Goal: Task Accomplishment & Management: Complete application form

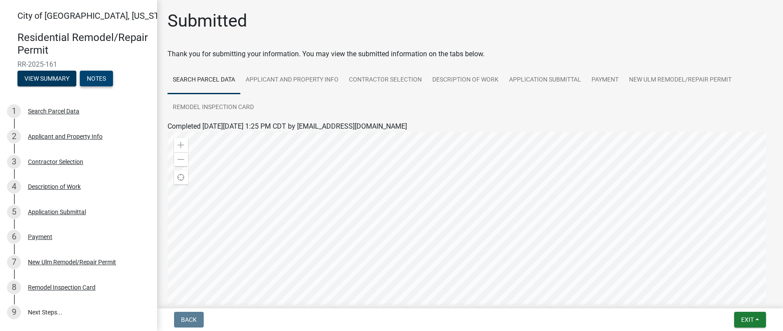
click at [100, 78] on button "Notes" at bounding box center [96, 79] width 33 height 16
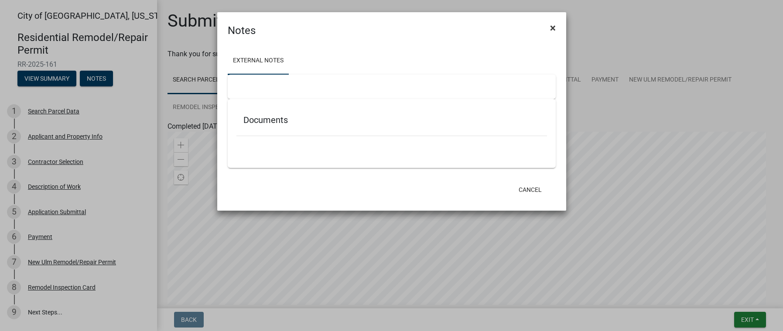
click at [555, 31] on span "×" at bounding box center [553, 28] width 6 height 12
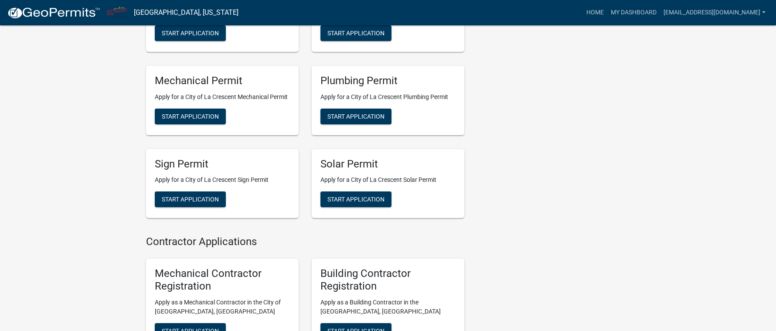
scroll to position [174, 0]
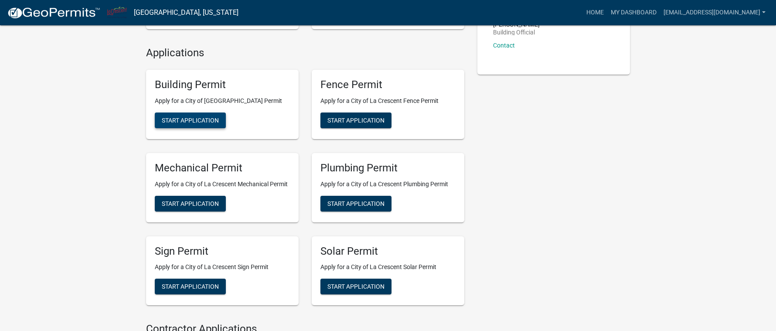
click at [180, 124] on button "Start Application" at bounding box center [190, 121] width 71 height 16
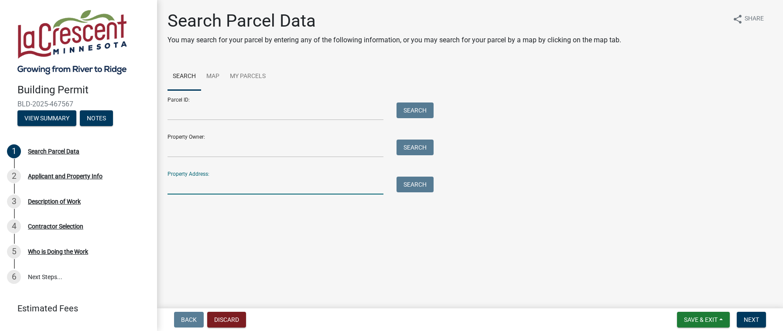
click at [186, 185] on input "Property Address:" at bounding box center [275, 186] width 216 height 18
type input "1603"
click at [433, 182] on button "Search" at bounding box center [414, 185] width 37 height 16
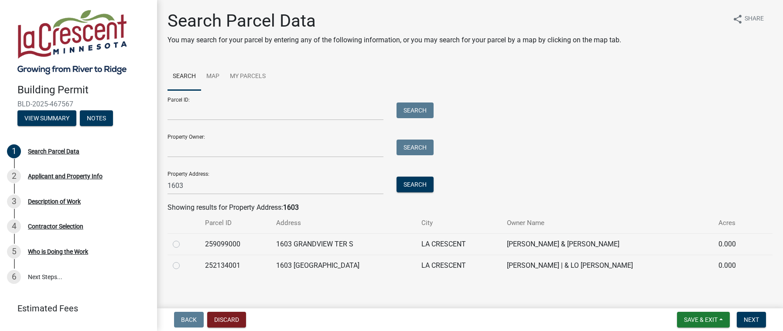
click at [183, 260] on label at bounding box center [183, 260] width 0 height 0
click at [183, 265] on input "radio" at bounding box center [186, 263] width 6 height 6
radio input "true"
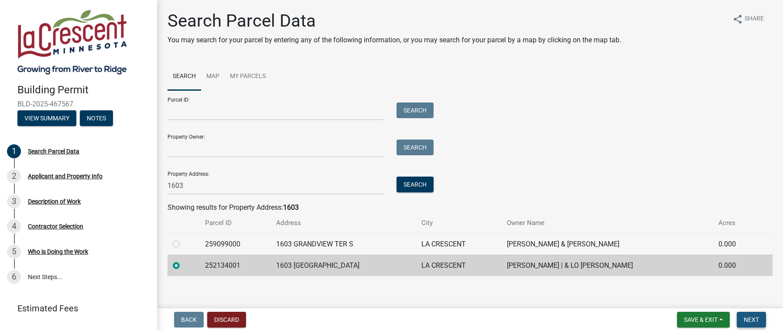
click at [748, 317] on span "Next" at bounding box center [751, 319] width 15 height 7
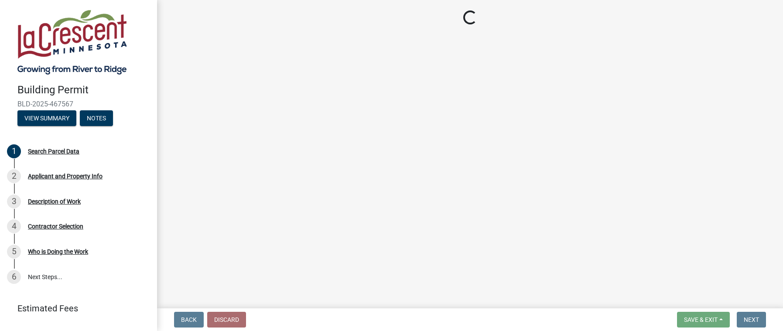
select select "e838c9e2-1e6e-4405-bddc-a3335cd38b08"
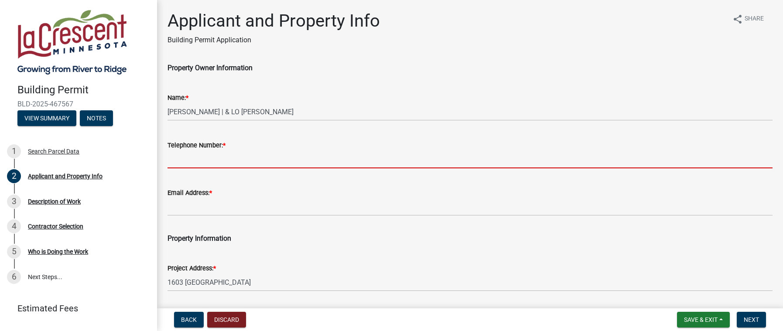
click at [190, 151] on input "Telephone Number: *" at bounding box center [469, 159] width 605 height 18
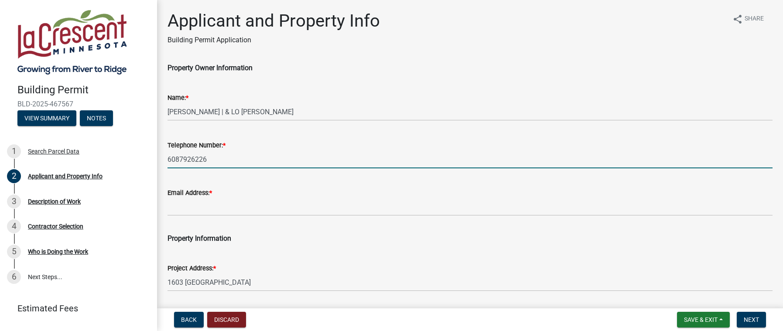
type input "6087926226"
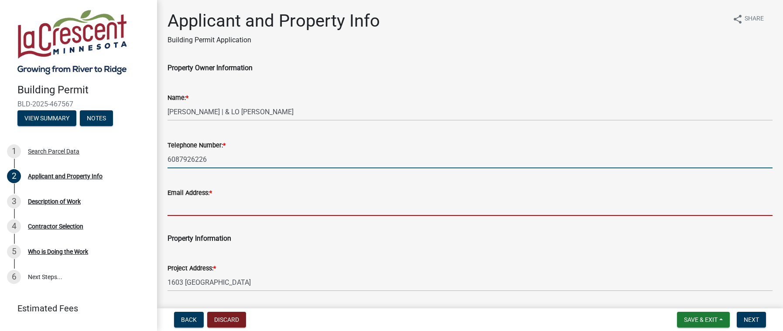
click at [181, 212] on input "Email Address: *" at bounding box center [469, 207] width 605 height 18
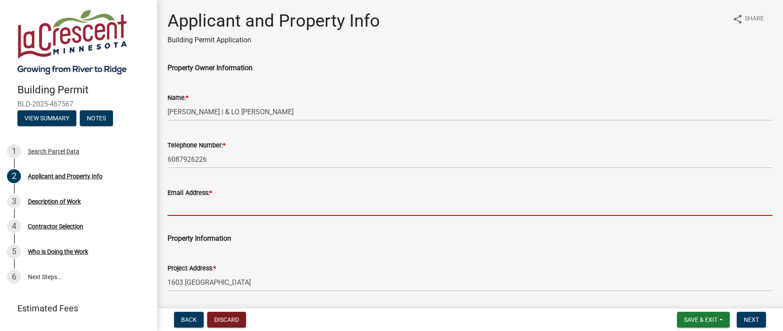
type input "[EMAIL_ADDRESS][DOMAIN_NAME]"
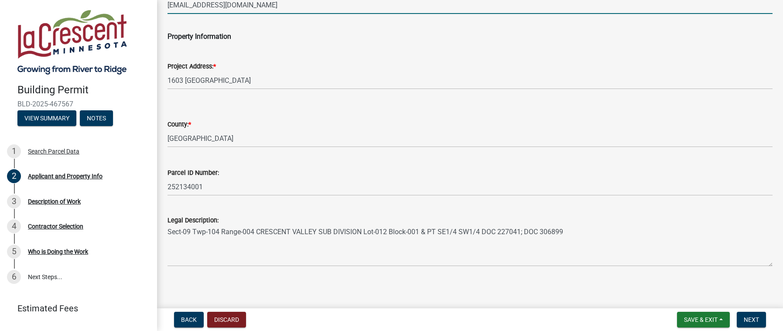
scroll to position [205, 0]
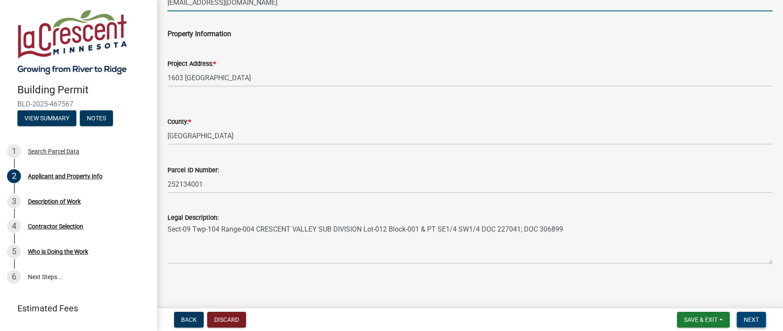
click at [752, 320] on span "Next" at bounding box center [751, 319] width 15 height 7
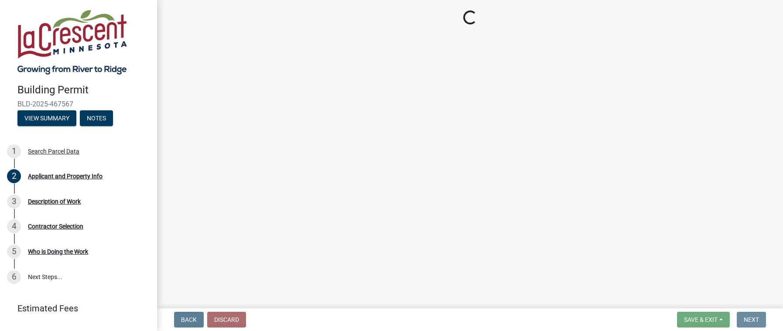
scroll to position [0, 0]
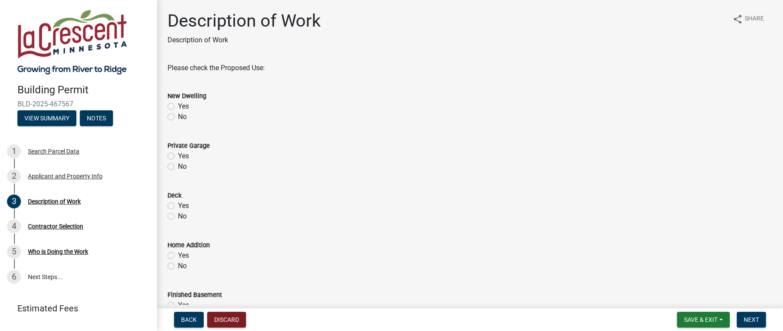
click at [178, 119] on label "No" at bounding box center [182, 117] width 9 height 10
click at [178, 117] on input "No" at bounding box center [181, 115] width 6 height 6
radio input "true"
click at [178, 166] on label "No" at bounding box center [182, 166] width 9 height 10
click at [178, 166] on input "No" at bounding box center [181, 164] width 6 height 6
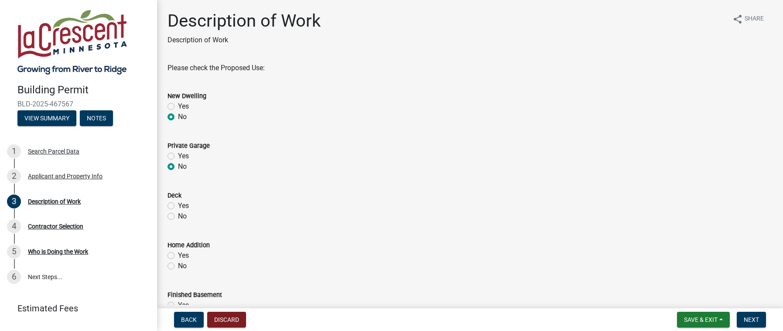
radio input "true"
click at [178, 215] on label "No" at bounding box center [182, 216] width 9 height 10
click at [178, 215] on input "No" at bounding box center [181, 214] width 6 height 6
radio input "true"
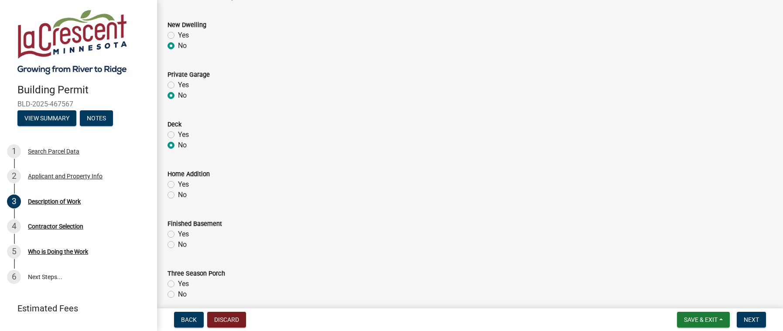
scroll to position [87, 0]
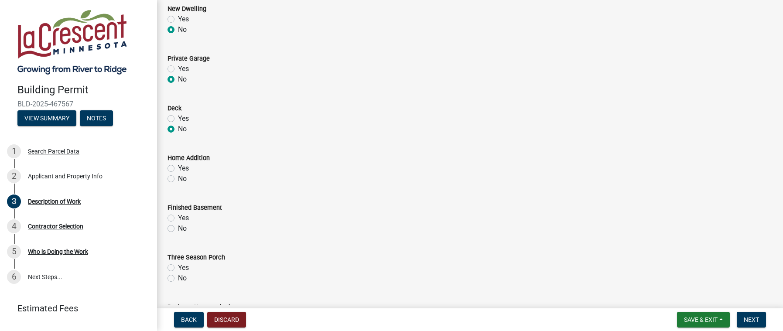
click at [178, 178] on label "No" at bounding box center [182, 179] width 9 height 10
click at [178, 178] on input "No" at bounding box center [181, 177] width 6 height 6
radio input "true"
click at [178, 229] on label "No" at bounding box center [182, 228] width 9 height 10
click at [178, 229] on input "No" at bounding box center [181, 226] width 6 height 6
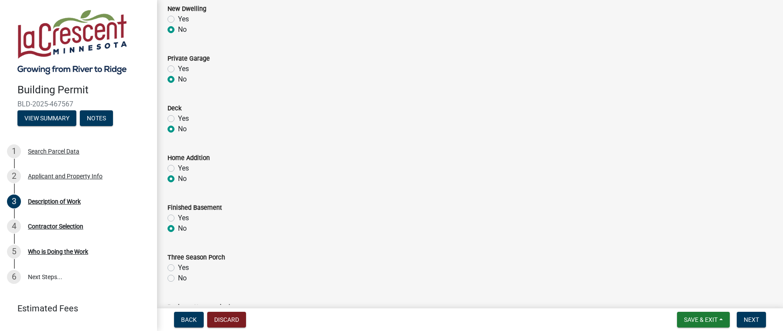
radio input "true"
click at [178, 279] on label "No" at bounding box center [182, 278] width 9 height 10
click at [178, 279] on input "No" at bounding box center [181, 276] width 6 height 6
radio input "true"
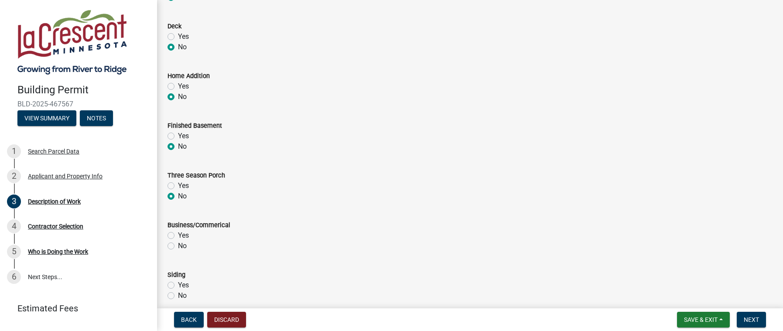
scroll to position [174, 0]
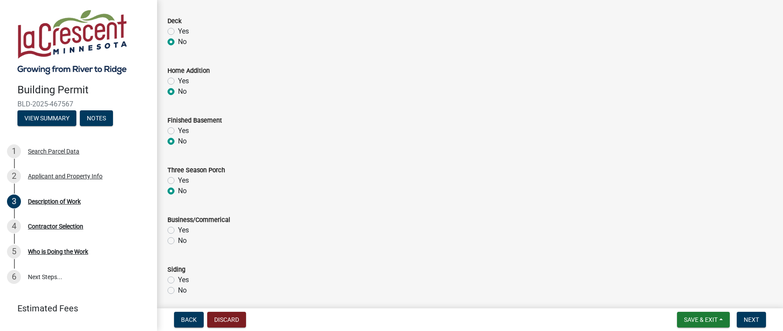
click at [178, 240] on label "No" at bounding box center [182, 241] width 9 height 10
click at [178, 240] on input "No" at bounding box center [181, 239] width 6 height 6
radio input "true"
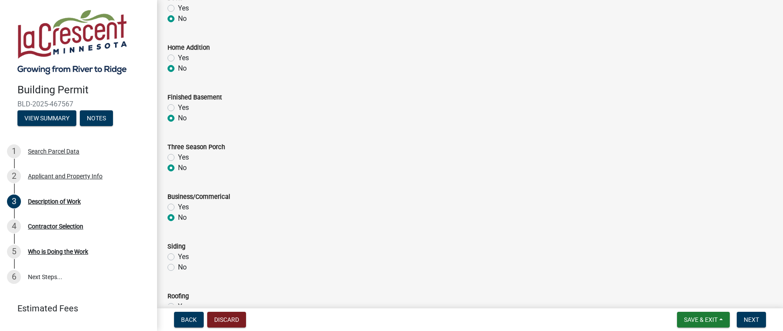
scroll to position [218, 0]
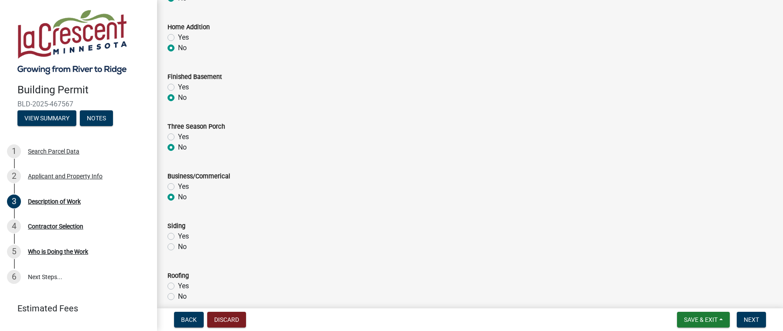
click at [178, 247] on label "No" at bounding box center [182, 247] width 9 height 10
click at [178, 247] on input "No" at bounding box center [181, 245] width 6 height 6
radio input "true"
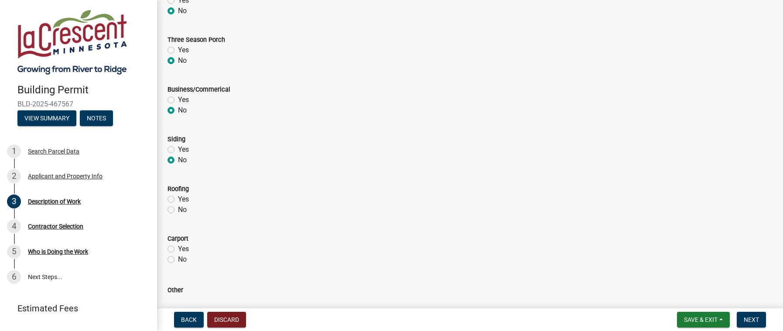
scroll to position [305, 0]
click at [178, 208] on label "No" at bounding box center [182, 209] width 9 height 10
click at [178, 208] on input "No" at bounding box center [181, 207] width 6 height 6
radio input "true"
click at [167, 263] on div "No" at bounding box center [469, 259] width 605 height 10
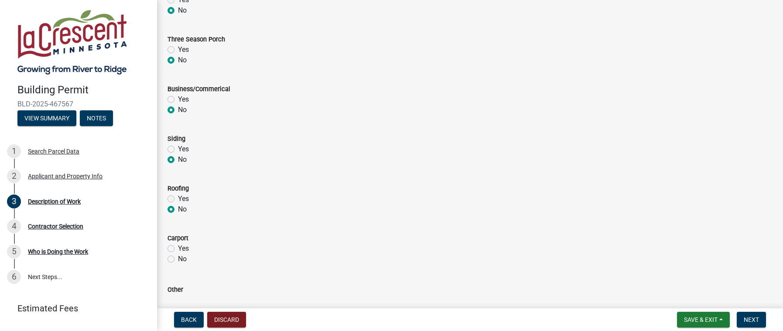
click at [178, 260] on label "No" at bounding box center [182, 259] width 9 height 10
click at [178, 259] on input "No" at bounding box center [181, 257] width 6 height 6
radio input "true"
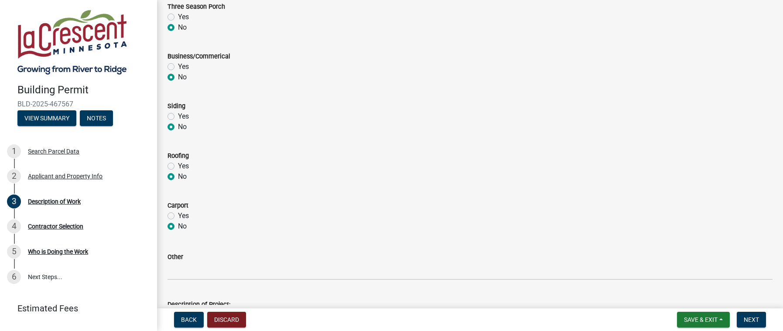
scroll to position [393, 0]
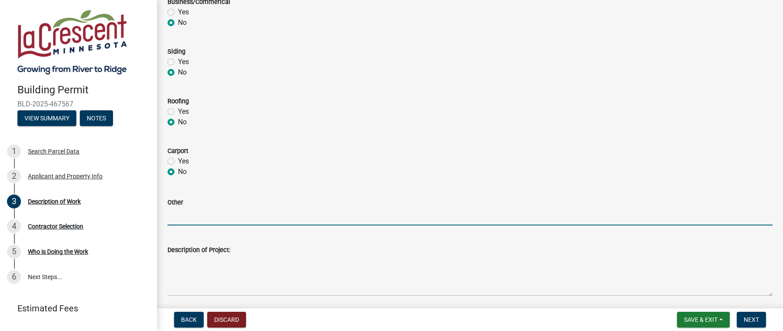
click at [200, 221] on input "Other" at bounding box center [469, 217] width 605 height 18
type input "windows"
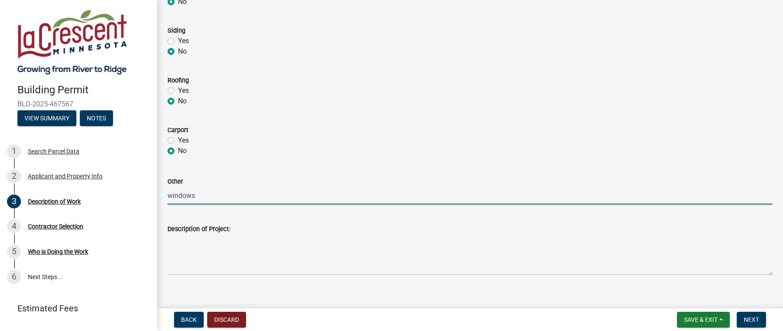
scroll to position [425, 0]
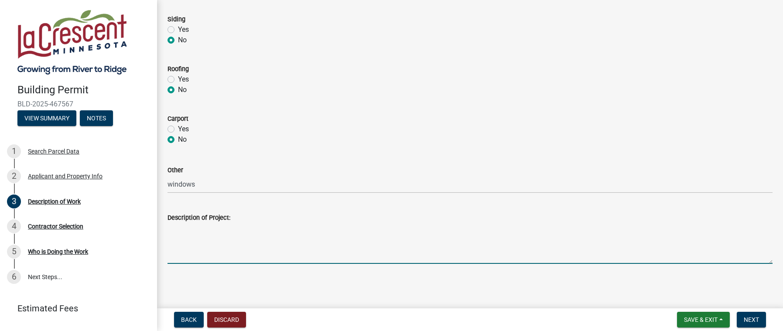
click at [211, 251] on textarea "Description of Project:" at bounding box center [469, 243] width 605 height 41
type textarea "4"
type textarea "3"
click at [168, 243] on textarea "4 window replacements full frame dble csmt to dbl DH in BR 2 hall awning to awn…" at bounding box center [469, 243] width 605 height 41
click at [287, 243] on textarea "4 window replacements full frame dble csmt to dbl DH in BR 1 full frame hall aw…" at bounding box center [469, 243] width 605 height 41
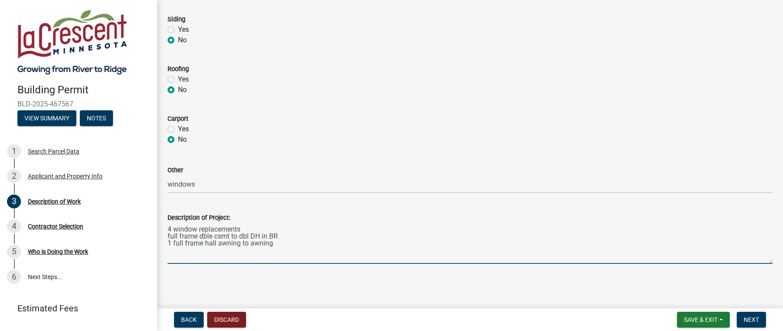
click at [184, 249] on textarea "4 window replacements full frame dble csmt to dbl DH in BR 1 full frame hall aw…" at bounding box center [469, 243] width 605 height 41
click at [294, 252] on textarea "4 window replacements full frame dble csmt to dbl DH in BR 1 full frame hall aw…" at bounding box center [469, 243] width 605 height 41
click at [168, 234] on textarea "4 window replacements full frame dble csmt to dbl DH in BR 1 full frame hall aw…" at bounding box center [469, 243] width 605 height 41
drag, startPoint x: 205, startPoint y: 235, endPoint x: 220, endPoint y: 236, distance: 14.8
click at [220, 236] on textarea "4 window replacements 1 full frame dble csmt to dbl DH in BR 1 full frame hall …" at bounding box center [469, 243] width 605 height 41
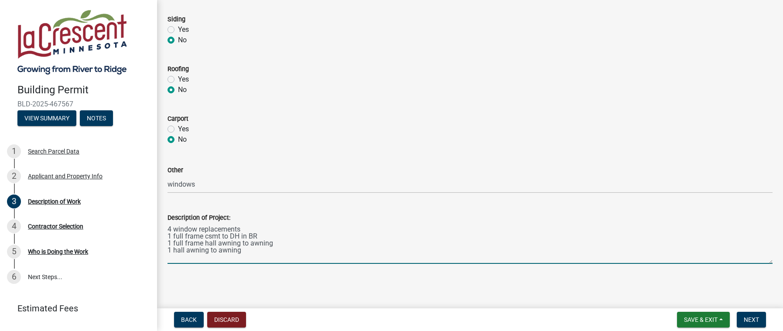
click at [267, 236] on textarea "4 window replacements 1 full frame csmt to DH in BR 1 full frame hall awning to…" at bounding box center [469, 243] width 605 height 41
type textarea "4 window replacements 1 full frame csmt to DH in BR 1 csmt to DH in BR 1 full f…"
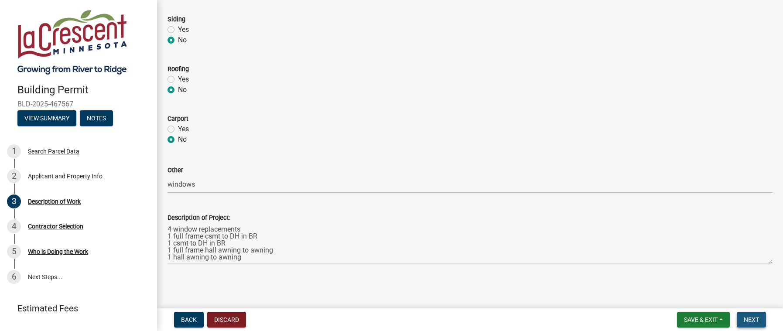
click at [752, 313] on button "Next" at bounding box center [751, 320] width 29 height 16
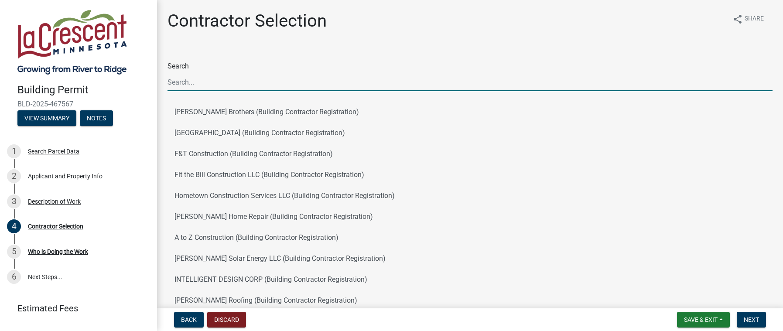
click at [208, 81] on input "Search" at bounding box center [469, 82] width 605 height 18
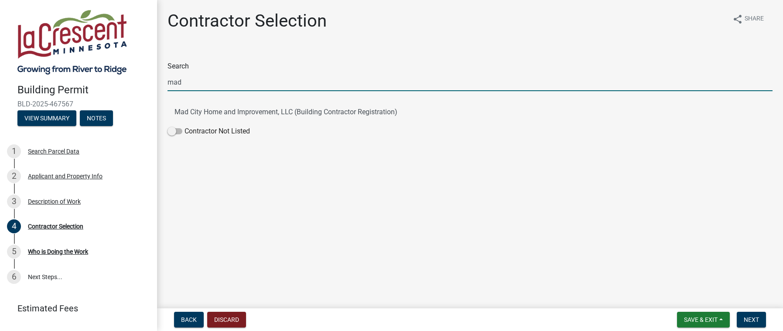
type input "mad"
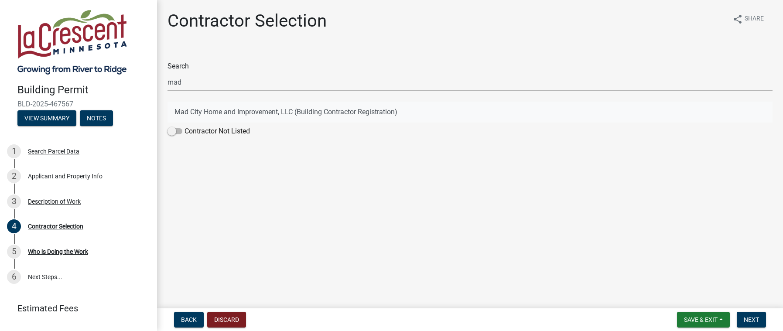
click at [179, 115] on button "Mad City Home and Improvement, LLC (Building Contractor Registration)" at bounding box center [469, 112] width 605 height 21
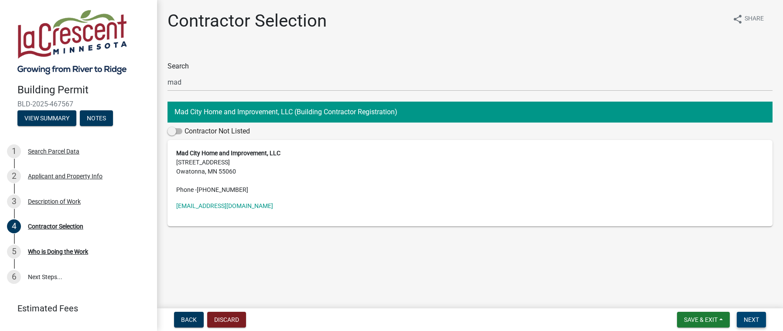
click at [749, 314] on button "Next" at bounding box center [751, 320] width 29 height 16
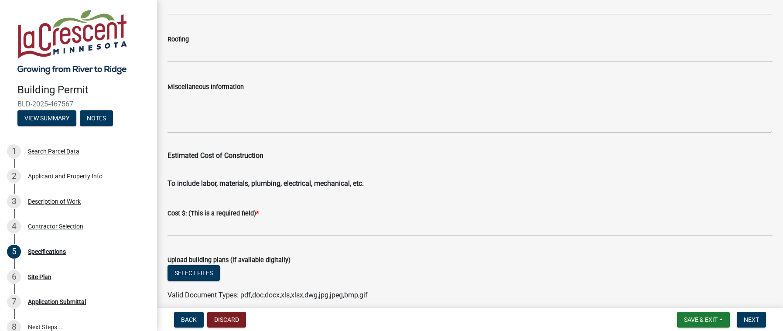
scroll to position [1439, 0]
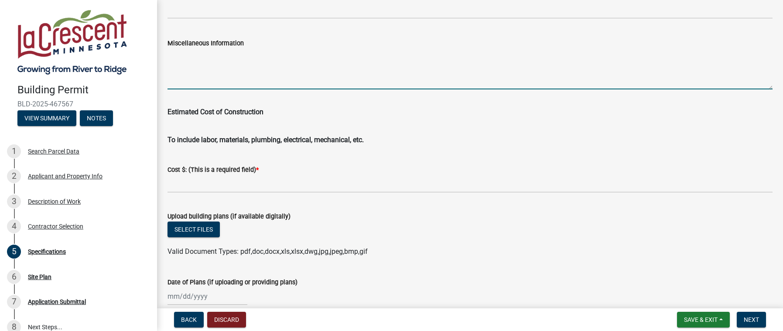
click at [207, 78] on textarea "Miscellaneous Information" at bounding box center [469, 68] width 605 height 41
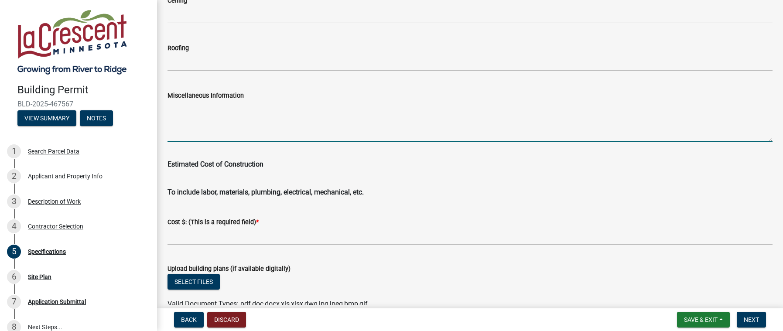
scroll to position [1308, 0]
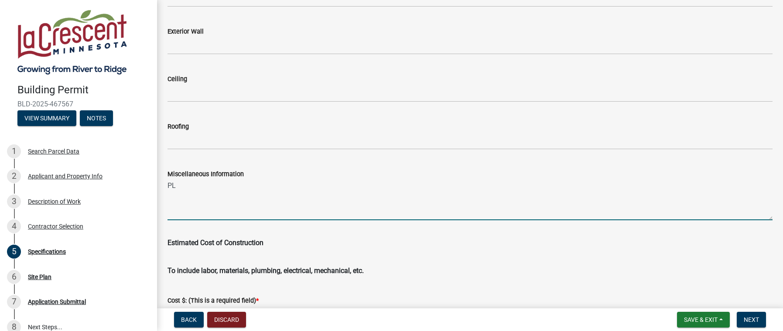
type textarea "P"
click at [204, 185] on textarea "please call [PHONE_NUMBER]" at bounding box center [469, 199] width 605 height 41
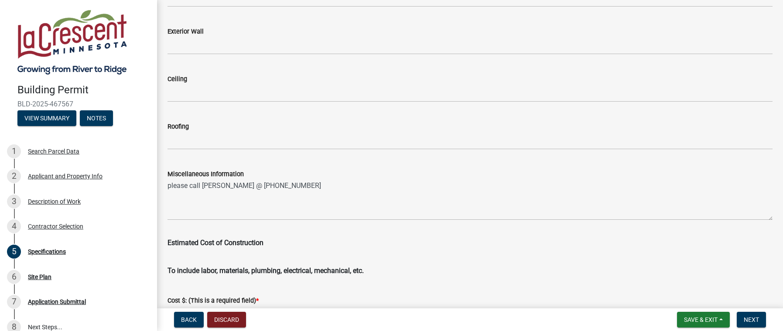
drag, startPoint x: 278, startPoint y: 178, endPoint x: 280, endPoint y: 183, distance: 4.9
click at [280, 183] on form "Miscellaneous Information please call [PERSON_NAME] @ [PHONE_NUMBER]" at bounding box center [469, 194] width 605 height 51
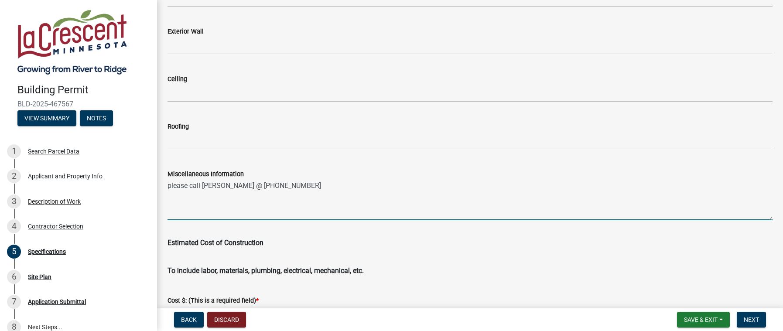
click at [280, 183] on textarea "please call [PERSON_NAME] @ [PHONE_NUMBER]" at bounding box center [469, 199] width 605 height 41
type textarea "please call [PERSON_NAME] @ [PHONE_NUMBER] to discuss after initial review of p…"
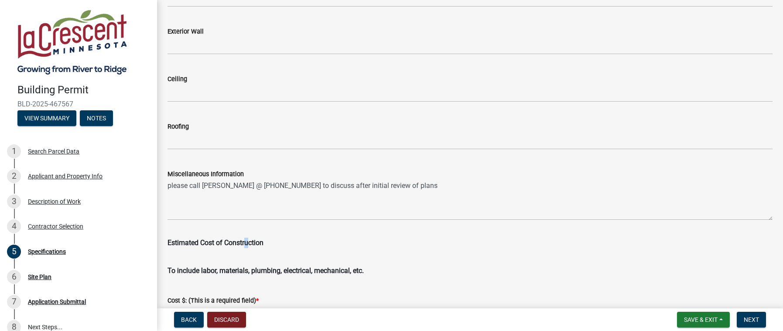
click at [246, 248] on wm-data-entity-input "Estimated Cost of Construction" at bounding box center [469, 241] width 605 height 28
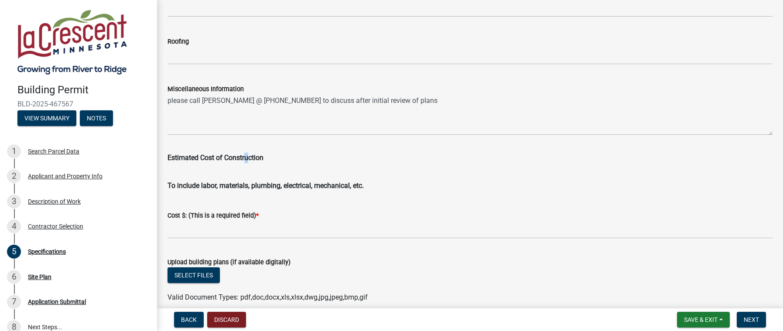
scroll to position [1396, 0]
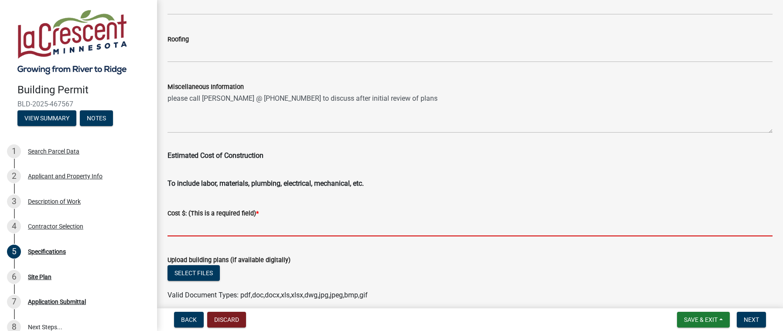
click at [265, 220] on input "text" at bounding box center [469, 227] width 605 height 18
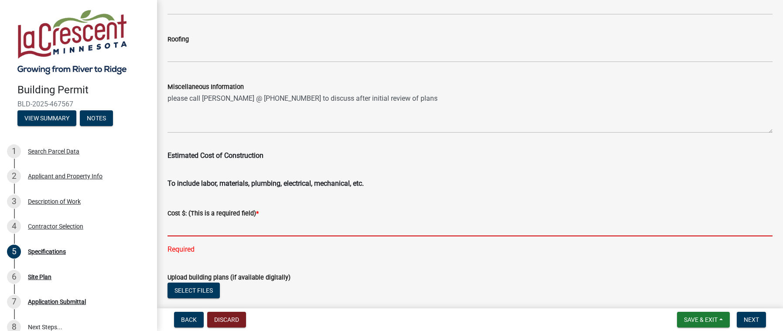
click at [201, 227] on input "text" at bounding box center [469, 227] width 605 height 18
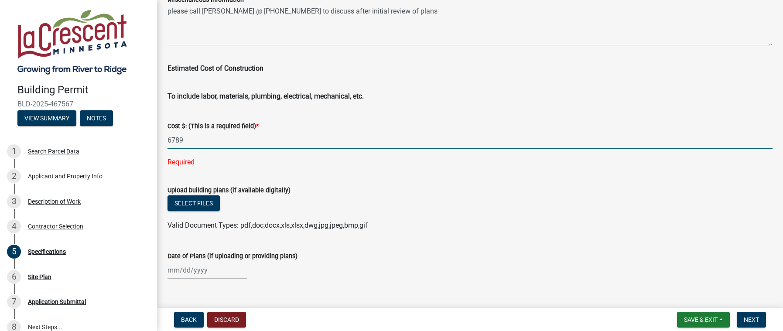
type input "6789"
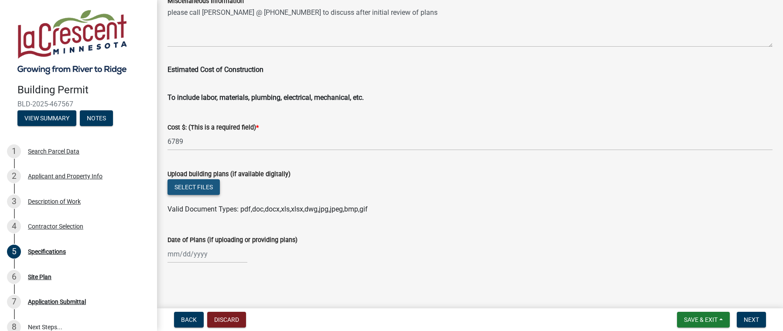
click at [201, 203] on wm-upload "Select files Valid Document Types: pdf,doc,docx,xls,xlsx,dwg,jpg,jpeg,bmp,gif" at bounding box center [469, 196] width 605 height 35
click at [199, 191] on button "Select files" at bounding box center [193, 187] width 52 height 16
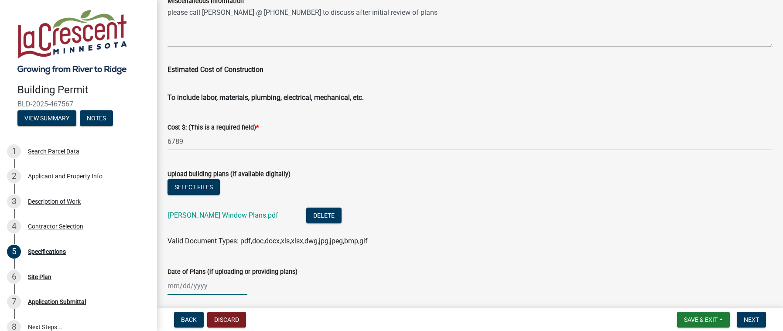
click at [197, 284] on div at bounding box center [207, 286] width 80 height 18
select select "8"
select select "2025"
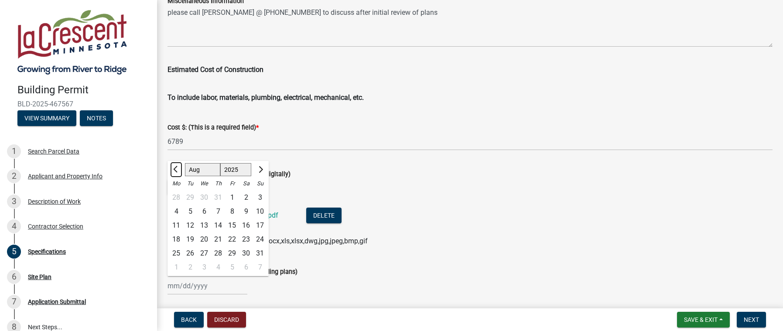
click at [178, 171] on span "Previous month" at bounding box center [176, 169] width 7 height 7
select select "7"
click at [178, 253] on div "28" at bounding box center [176, 253] width 14 height 14
type input "[DATE]"
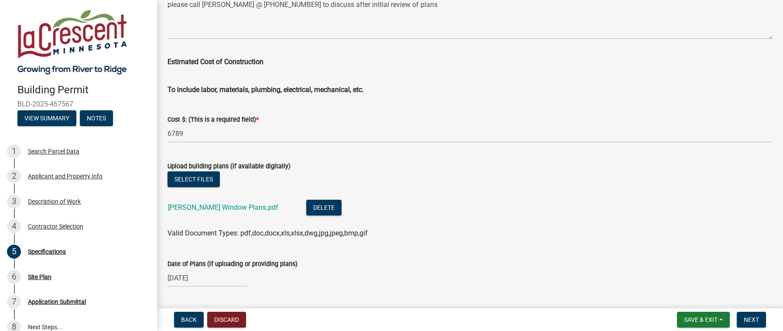
scroll to position [1513, 0]
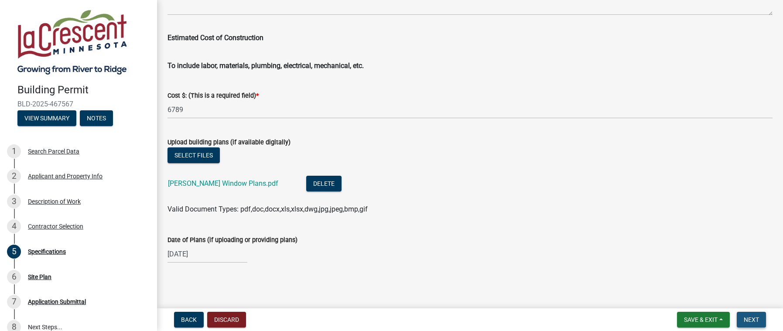
click at [750, 321] on span "Next" at bounding box center [751, 319] width 15 height 7
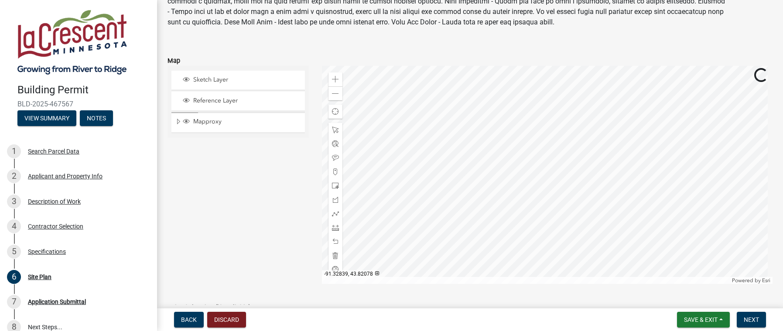
scroll to position [166, 0]
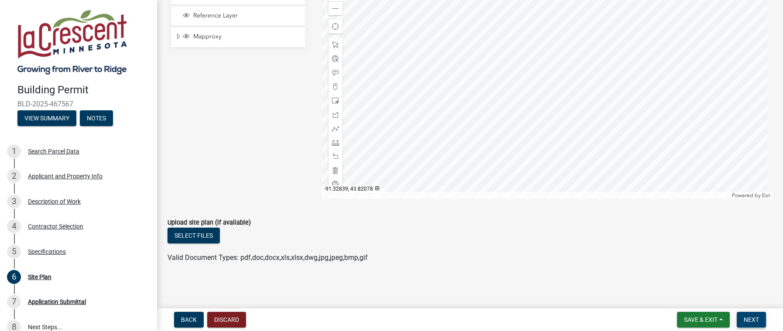
click at [757, 313] on button "Next" at bounding box center [751, 320] width 29 height 16
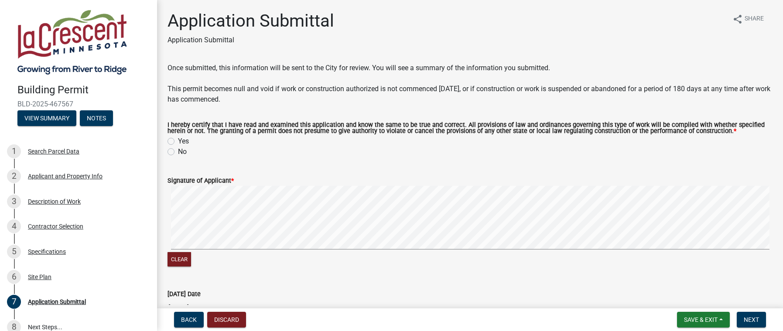
click at [178, 143] on label "Yes" at bounding box center [183, 141] width 11 height 10
click at [178, 142] on input "Yes" at bounding box center [181, 139] width 6 height 6
radio input "true"
click at [744, 315] on button "Next" at bounding box center [751, 320] width 29 height 16
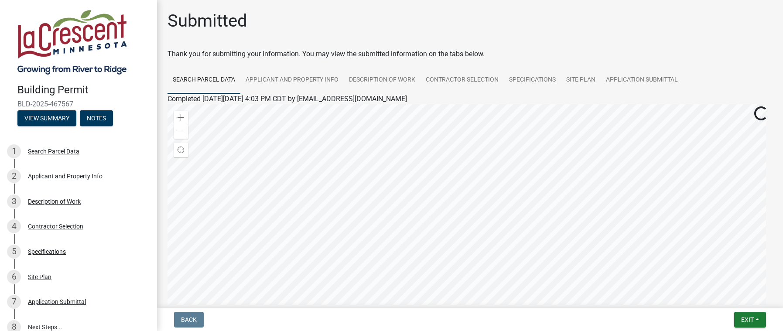
drag, startPoint x: 75, startPoint y: 102, endPoint x: 18, endPoint y: 102, distance: 57.1
click at [18, 102] on span "BLD-2025-467567" at bounding box center [78, 104] width 122 height 8
copy span "BLD-2025-467567"
